Goal: Find specific page/section: Find specific page/section

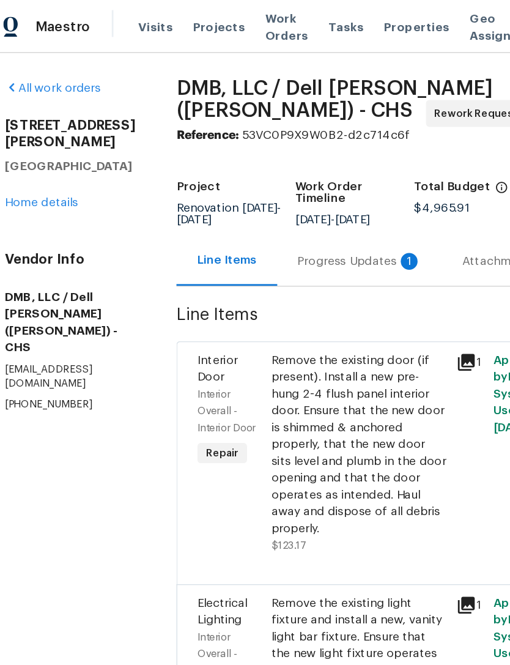
click at [117, 17] on span "Visits" at bounding box center [129, 19] width 25 height 12
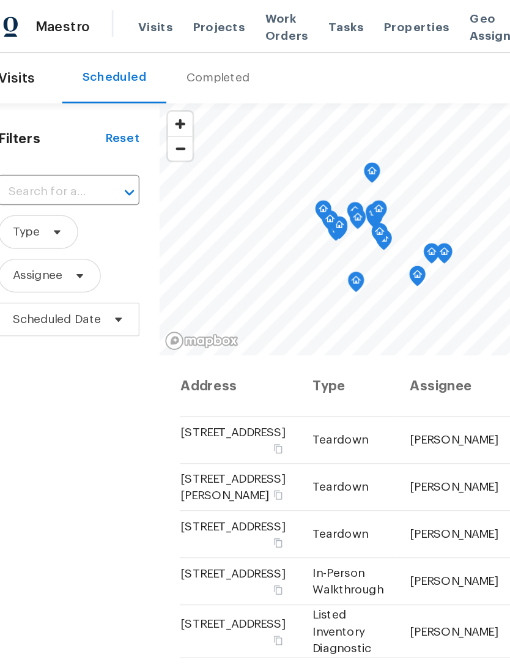
click at [209, 18] on span "Work Orders" at bounding box center [224, 19] width 31 height 24
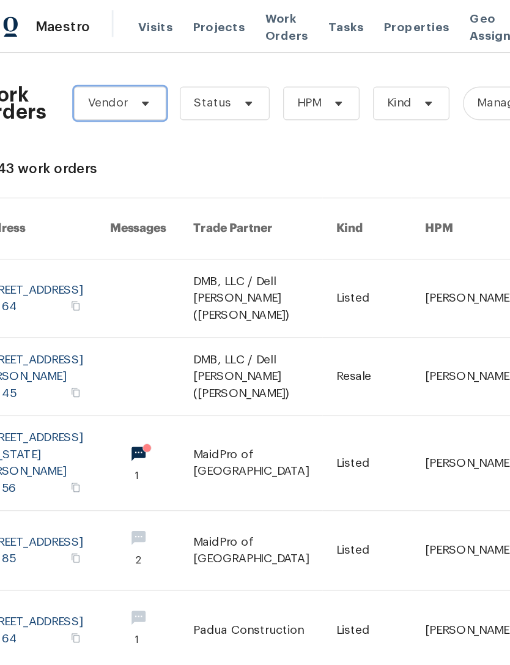
click at [117, 77] on icon at bounding box center [122, 75] width 10 height 10
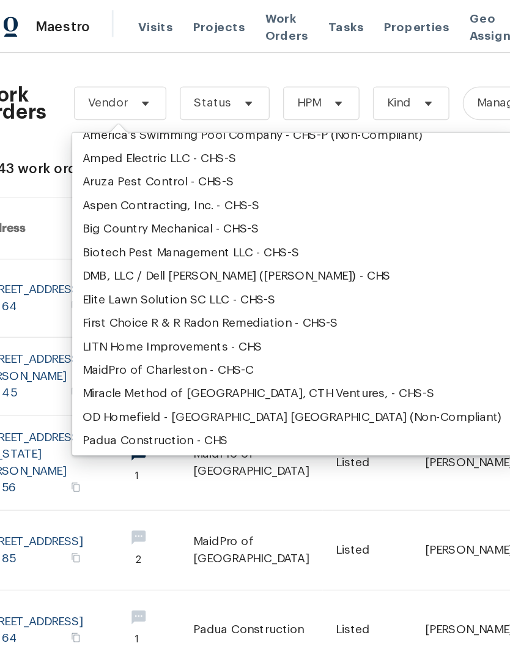
scroll to position [62, 0]
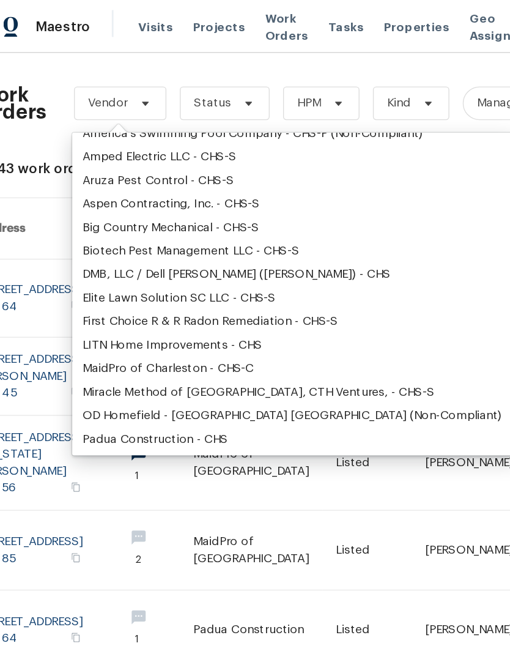
click at [123, 198] on div "DMB, LLC / Dell [PERSON_NAME] ([PERSON_NAME]) - CHS" at bounding box center [188, 200] width 225 height 12
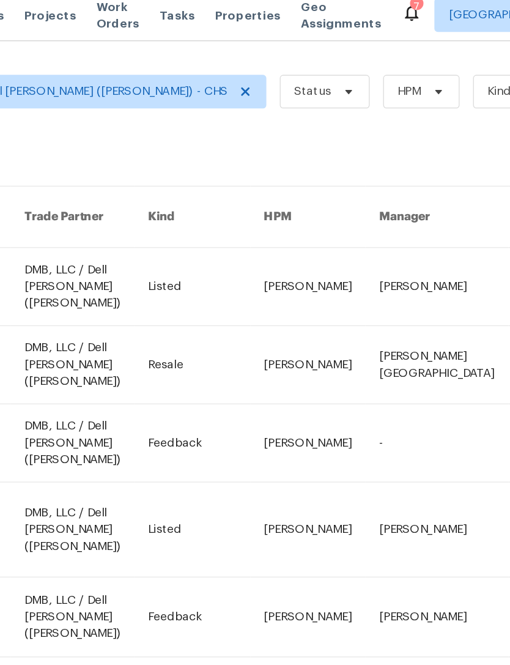
click at [157, 303] on link at bounding box center [202, 331] width 90 height 56
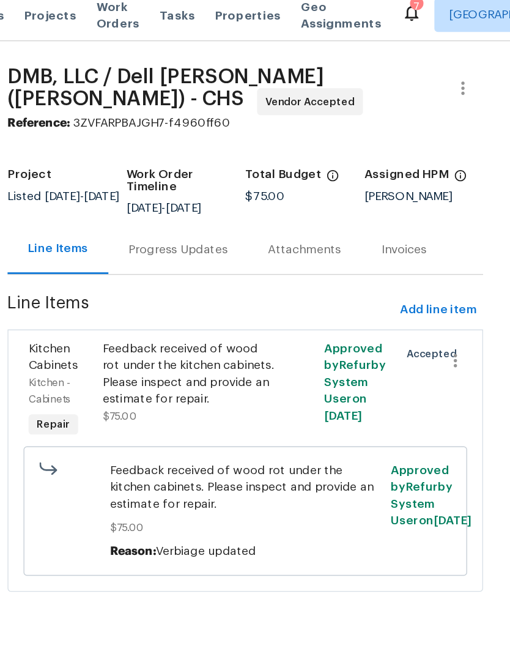
click at [233, 184] on div "Progress Updates" at bounding box center [269, 190] width 72 height 12
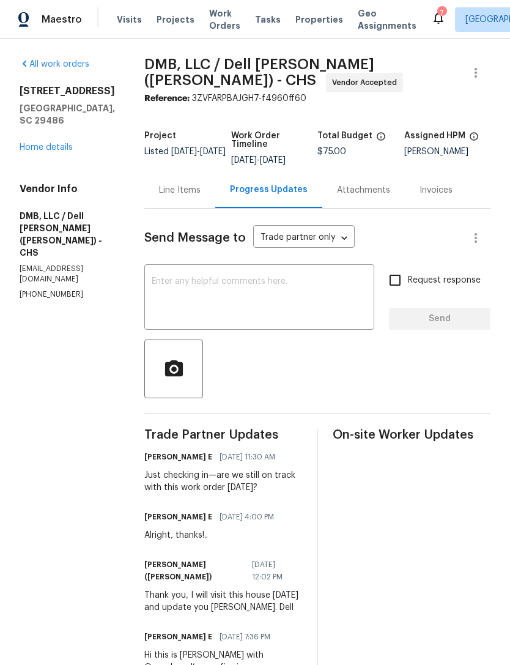
click at [72, 152] on link "Home details" at bounding box center [46, 147] width 53 height 9
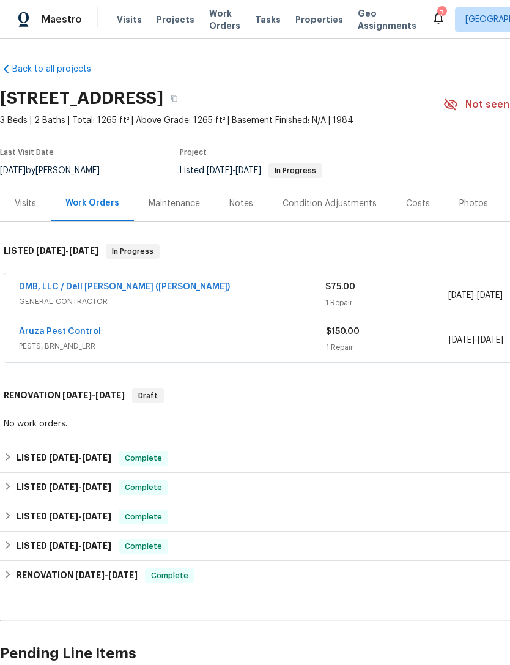
click at [483, 187] on div "Photos" at bounding box center [474, 203] width 58 height 36
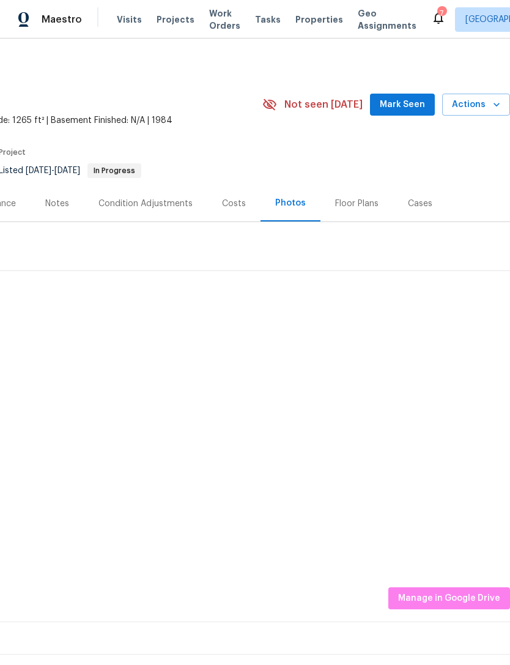
scroll to position [0, 181]
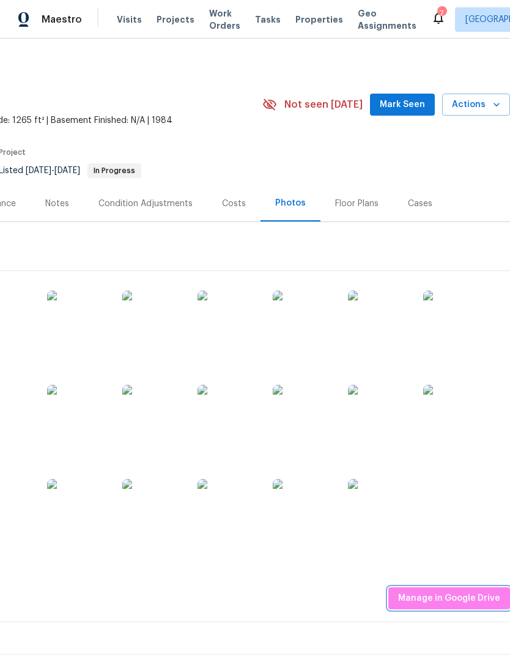
click at [471, 600] on span "Manage in Google Drive" at bounding box center [449, 598] width 102 height 15
